Goal: Find specific page/section: Find specific page/section

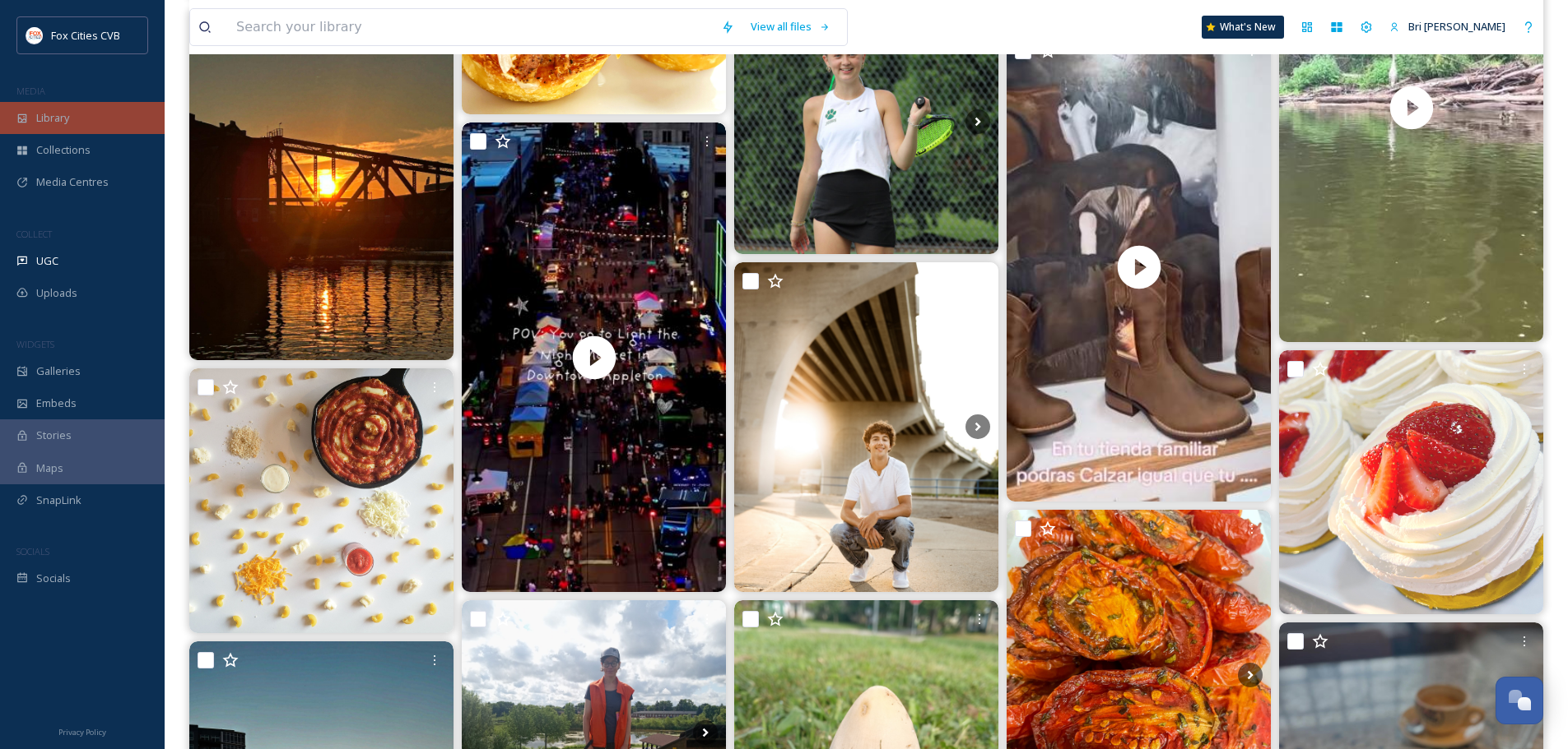
scroll to position [740, 0]
click at [40, 124] on span "Library" at bounding box center [53, 118] width 33 height 15
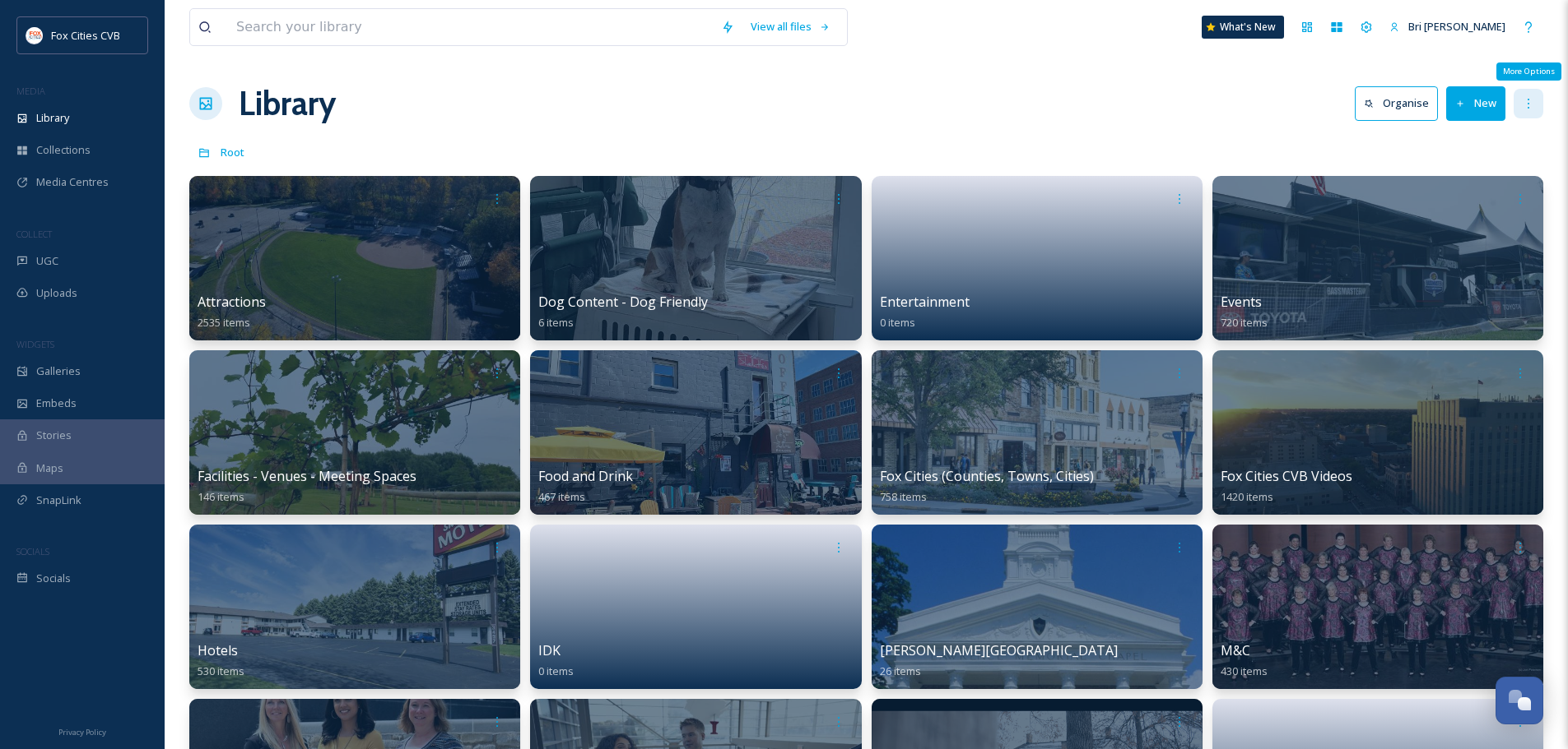
click at [1537, 93] on div "More Options" at bounding box center [1528, 103] width 30 height 30
click at [1314, 29] on icon at bounding box center [1307, 27] width 13 height 13
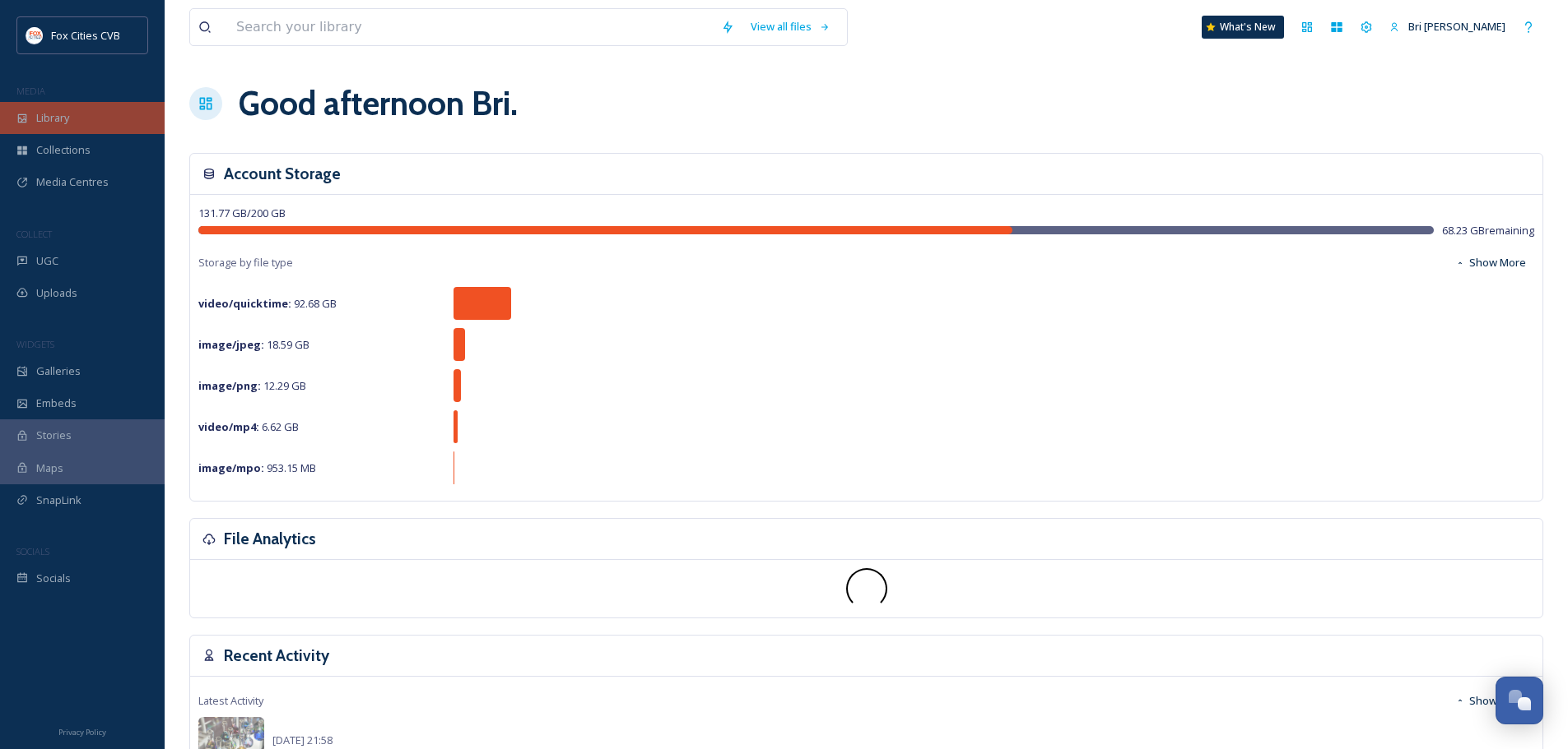
click at [56, 128] on div "Library" at bounding box center [82, 117] width 165 height 32
